Goal: Contribute content: Add original content to the website for others to see

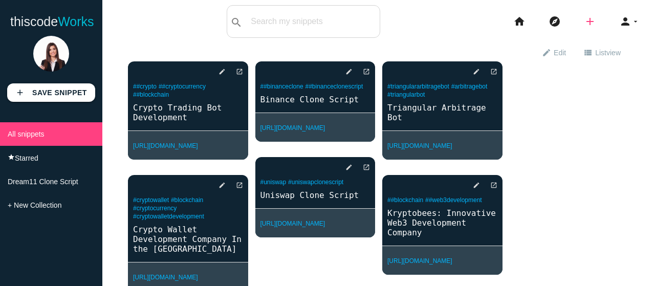
click at [584, 22] on icon "add" at bounding box center [590, 21] width 12 height 33
click at [591, 45] on link "link Link" at bounding box center [612, 44] width 72 height 26
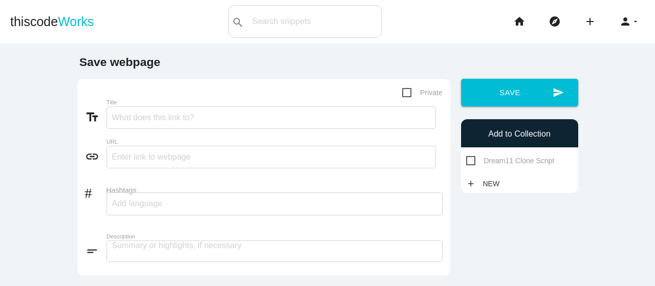
click at [181, 131] on div "text_fields Title" at bounding box center [264, 119] width 358 height 27
click at [179, 124] on input "Title" at bounding box center [271, 117] width 330 height 23
paste input "MetaTrader Clone Script - Gateway to the US Trading Market"
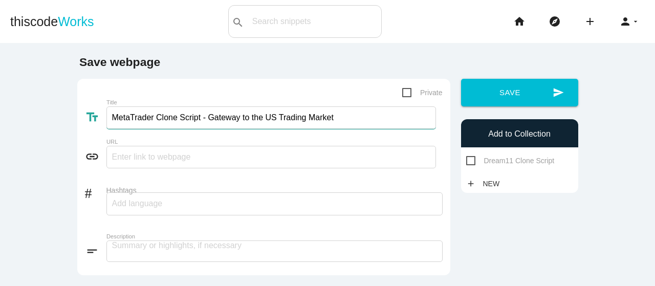
type input "MetaTrader Clone Script - Gateway to the US Trading Market"
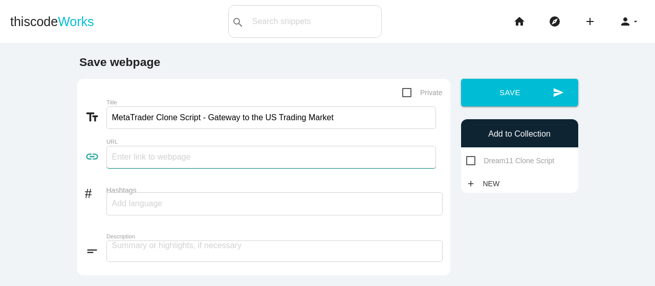
click at [139, 158] on input "text" at bounding box center [271, 157] width 330 height 23
paste input "[URL][DOMAIN_NAME]"
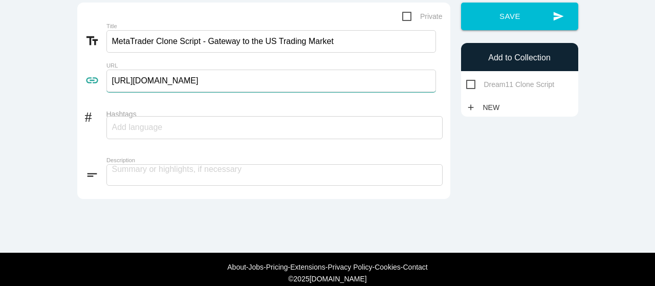
scroll to position [91, 0]
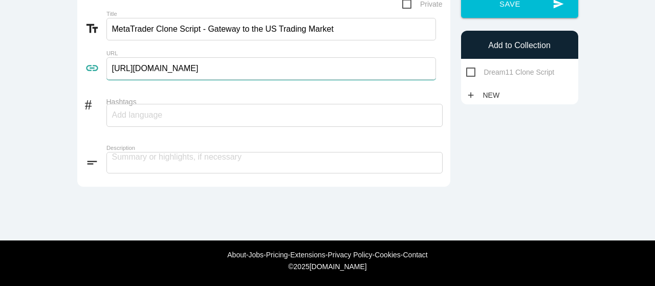
type input "[URL][DOMAIN_NAME]"
click at [149, 108] on input "Hashtags" at bounding box center [142, 115] width 61 height 22
paste input "metatrader, metatrader clone script, metatrader clone, mt4 mt5 clone software, …"
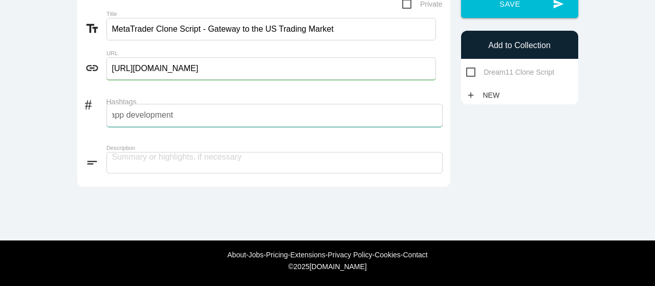
click at [223, 110] on div "metatrader, metatrader clone script, metatrader clone, mt4 mt5 clone software, …" at bounding box center [274, 115] width 336 height 23
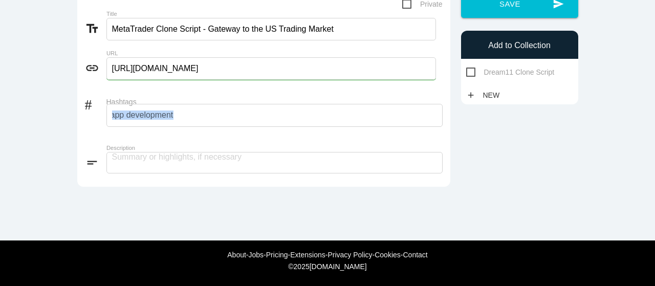
click at [223, 110] on div "metatrader, metatrader clone script, metatrader clone, mt4 mt5 clone software, …" at bounding box center [274, 115] width 336 height 23
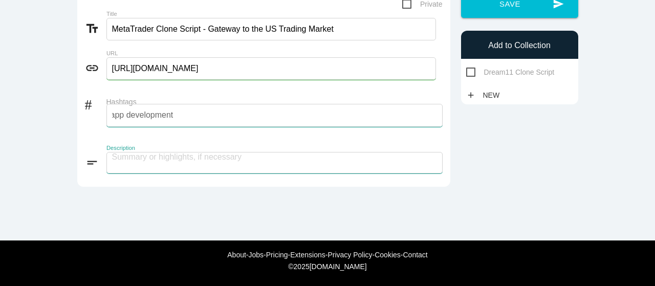
click at [213, 163] on textarea at bounding box center [274, 163] width 336 height 22
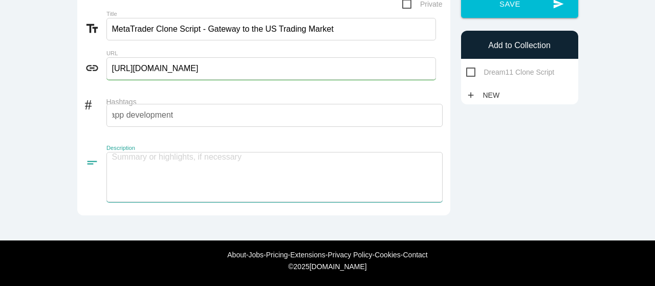
scroll to position [0, 0]
click at [210, 159] on textarea "To enrich screen reader interactions, please activate Accessibility in Grammarl…" at bounding box center [274, 177] width 336 height 50
click at [206, 104] on div "metatrader, metatrader clone script, metatrader clone, mt4 mt5 clone software, …" at bounding box center [274, 115] width 336 height 23
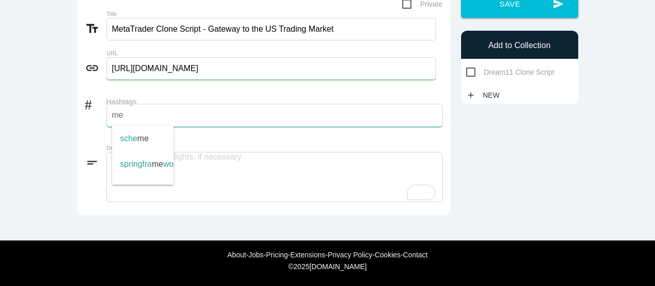
type input "m"
type input "#metatrader"
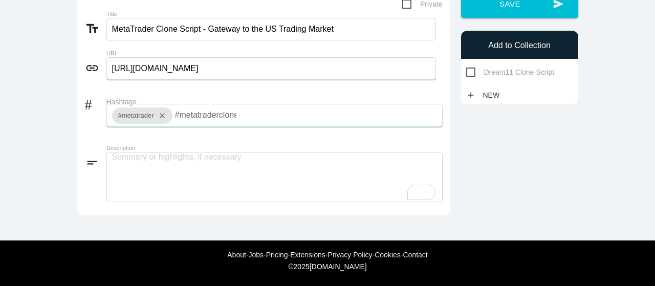
scroll to position [0, 3]
type input "#metatraderclonescript"
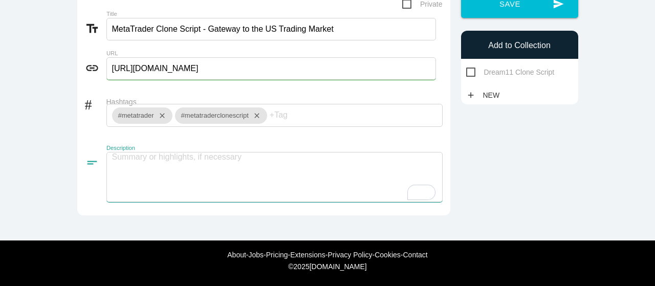
click at [129, 160] on textarea "To enrich screen reader interactions, please activate Accessibility in Grammarl…" at bounding box center [274, 177] width 336 height 50
paste textarea "A MetaTrader Clone Script is a ready-to-use trading platform solution that repl…"
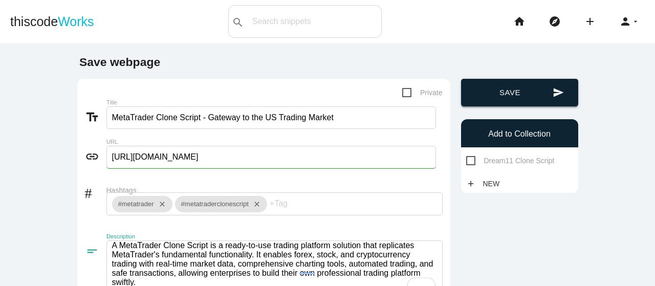
type textarea "A MetaTrader Clone Script is a ready-to-use trading platform solution that repl…"
click at [504, 93] on button "send Save" at bounding box center [519, 93] width 117 height 28
